Goal: Navigation & Orientation: Find specific page/section

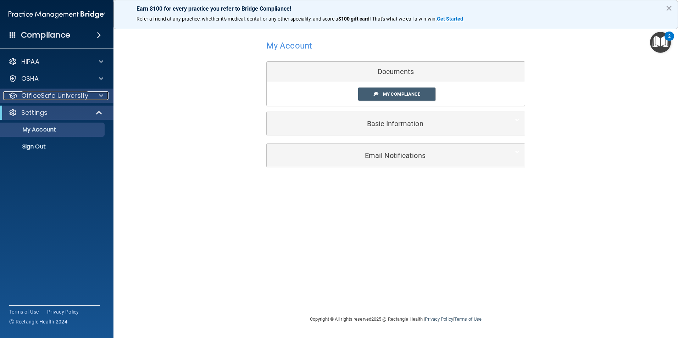
click at [101, 91] on span at bounding box center [101, 95] width 4 height 9
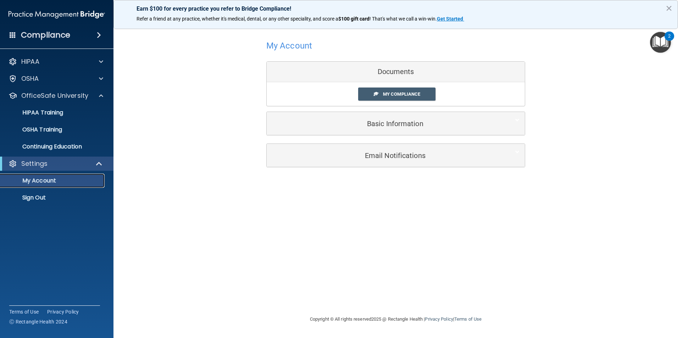
click at [45, 179] on p "My Account" at bounding box center [53, 180] width 97 height 7
click at [57, 32] on h4 "Compliance" at bounding box center [45, 35] width 49 height 10
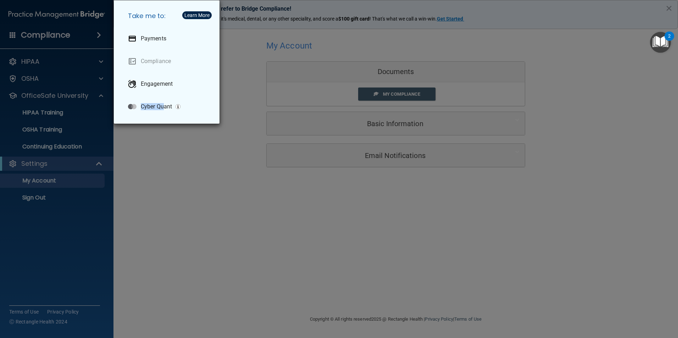
drag, startPoint x: 163, startPoint y: 164, endPoint x: 56, endPoint y: 128, distance: 113.4
click at [56, 128] on div "Take me to: Payments Compliance Engagement Cyber Quant" at bounding box center [339, 169] width 678 height 338
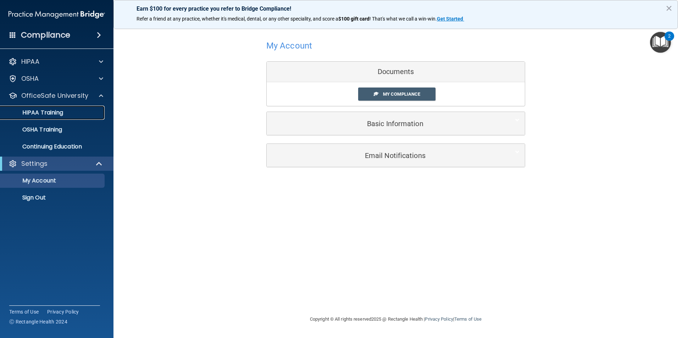
click at [50, 107] on link "HIPAA Training" at bounding box center [49, 113] width 112 height 14
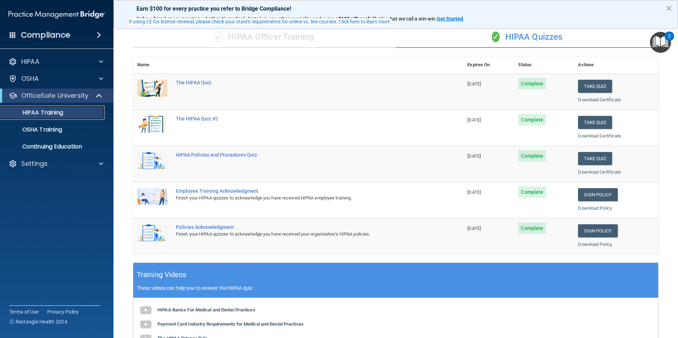
scroll to position [51, 0]
click at [40, 130] on p "OSHA Training" at bounding box center [33, 129] width 57 height 7
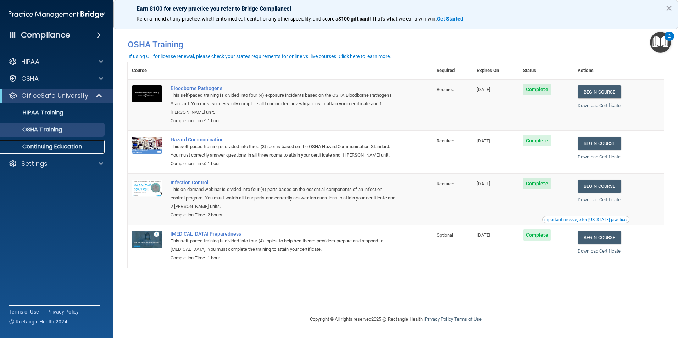
click at [57, 145] on p "Continuing Education" at bounding box center [53, 146] width 97 height 7
